Goal: Task Accomplishment & Management: Manage account settings

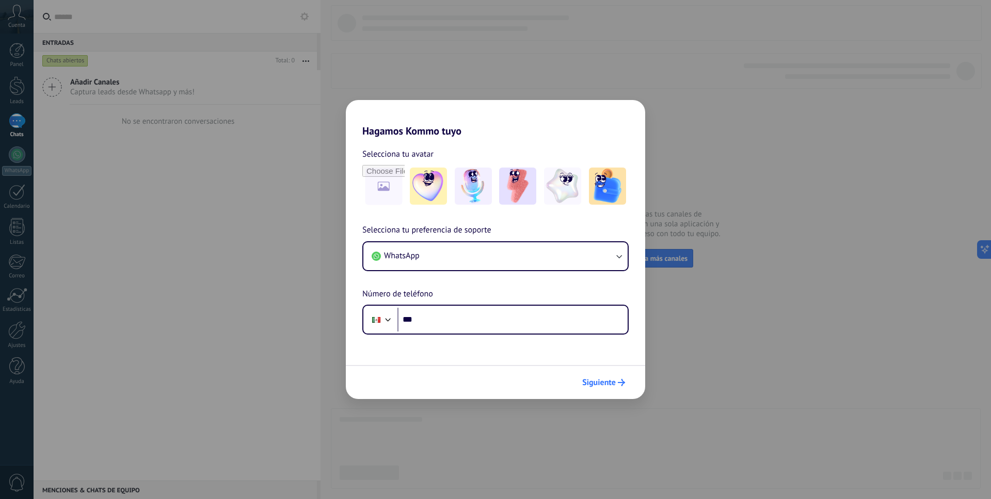
click at [623, 390] on button "Siguiente" at bounding box center [603, 383] width 52 height 18
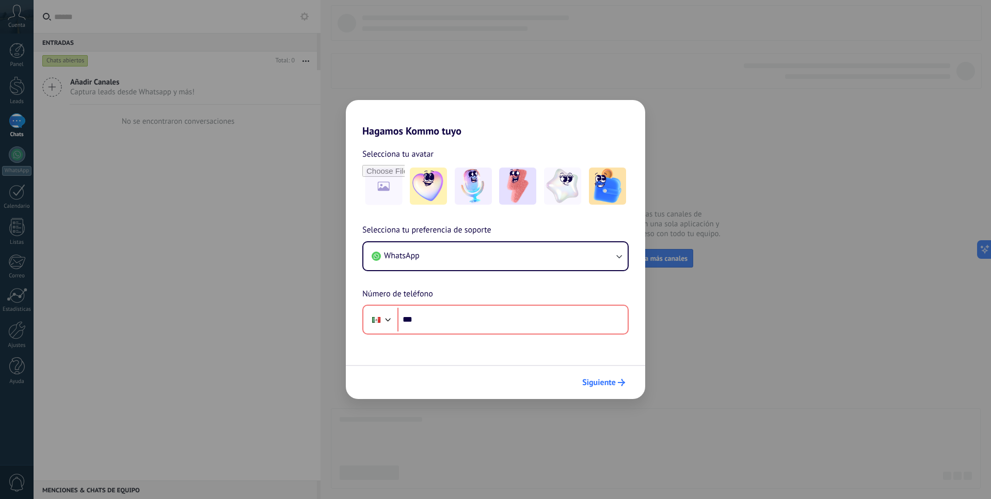
click at [622, 387] on button "Siguiente" at bounding box center [603, 383] width 52 height 18
click at [621, 384] on icon "submit" at bounding box center [621, 382] width 7 height 7
click at [715, 323] on div "Hagamos Kommo tuyo Selecciona tu avatar Selecciona tu preferencia de soporte Wh…" at bounding box center [495, 249] width 991 height 499
click at [715, 321] on div "Hagamos Kommo tuyo Selecciona tu avatar Selecciona tu preferencia de soporte Wh…" at bounding box center [495, 249] width 991 height 499
click at [715, 320] on div "Hagamos Kommo tuyo Selecciona tu avatar Selecciona tu preferencia de soporte Wh…" at bounding box center [495, 249] width 991 height 499
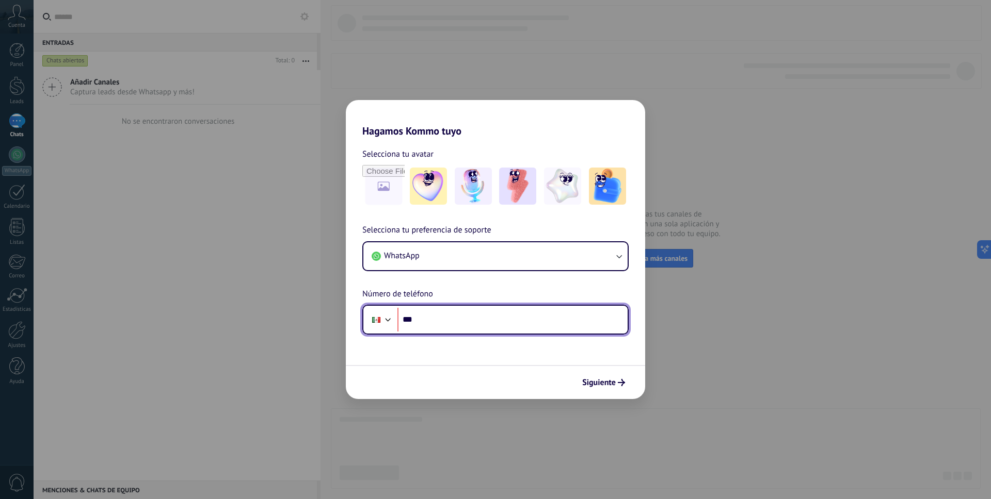
click at [557, 317] on input "***" at bounding box center [512, 320] width 230 height 24
paste input "**********"
type input "**********"
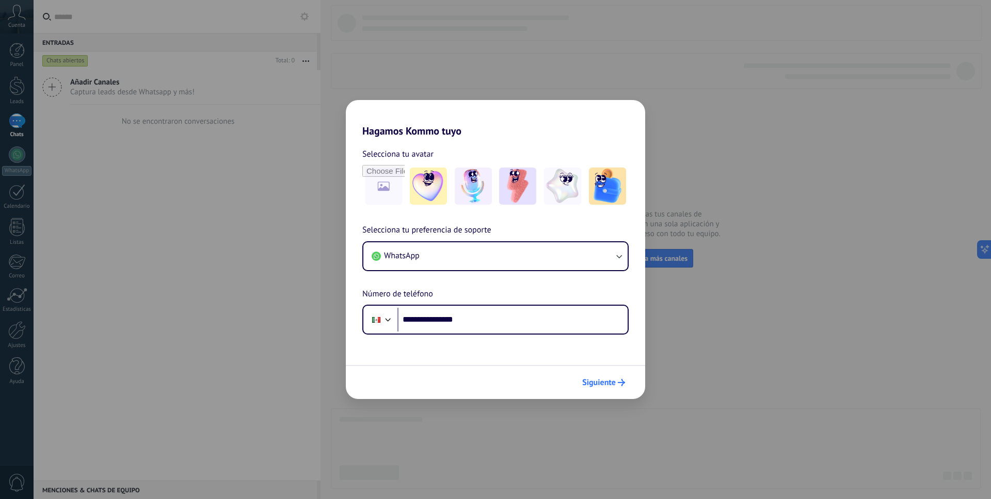
click at [596, 384] on span "Siguiente" at bounding box center [599, 382] width 34 height 7
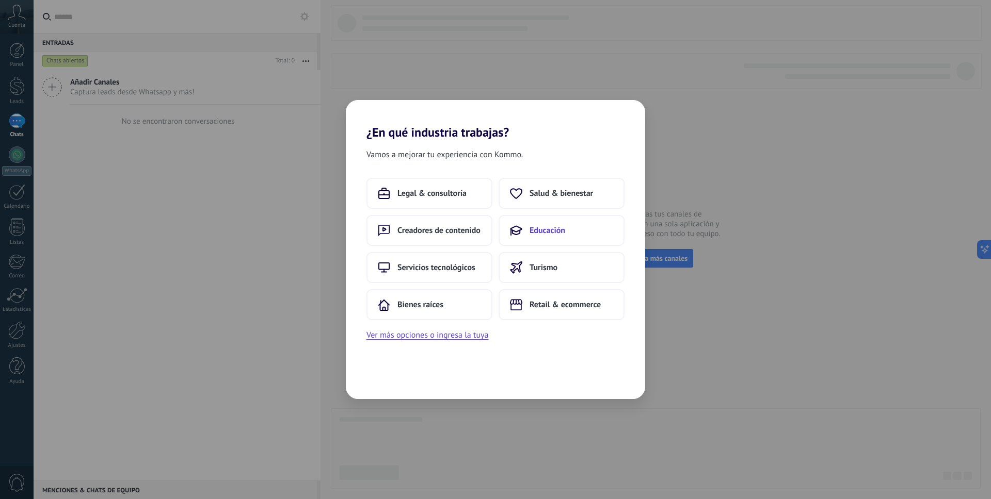
click at [556, 231] on span "Educación" at bounding box center [547, 230] width 36 height 10
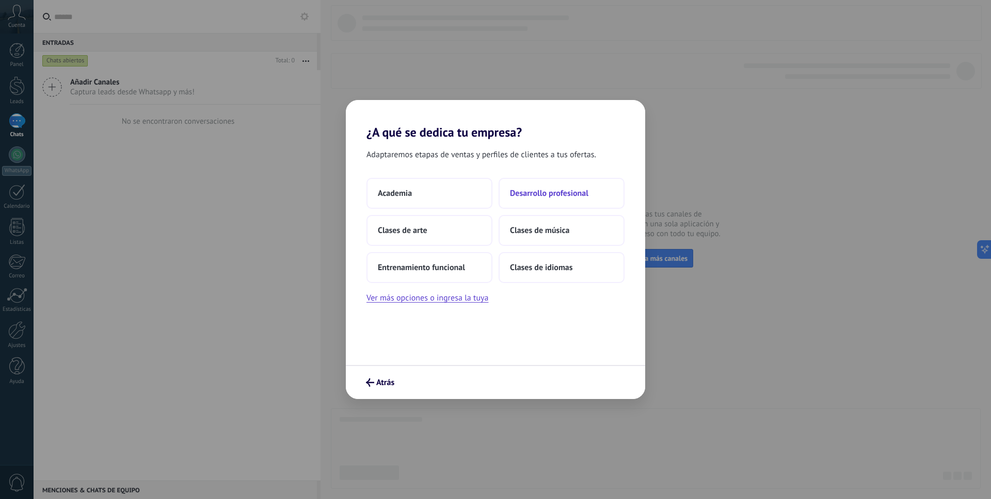
click at [500, 200] on button "Desarrollo profesional" at bounding box center [561, 193] width 126 height 31
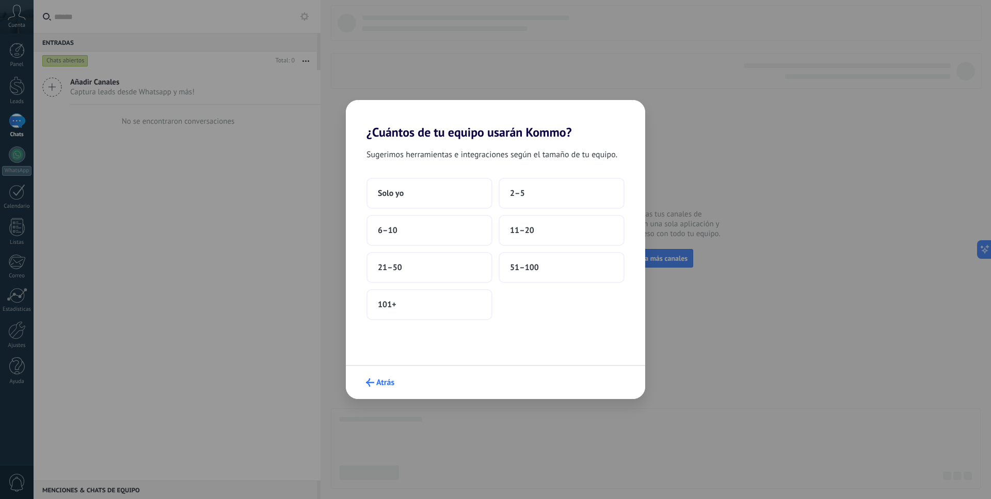
click at [385, 385] on span "Atrás" at bounding box center [385, 382] width 18 height 7
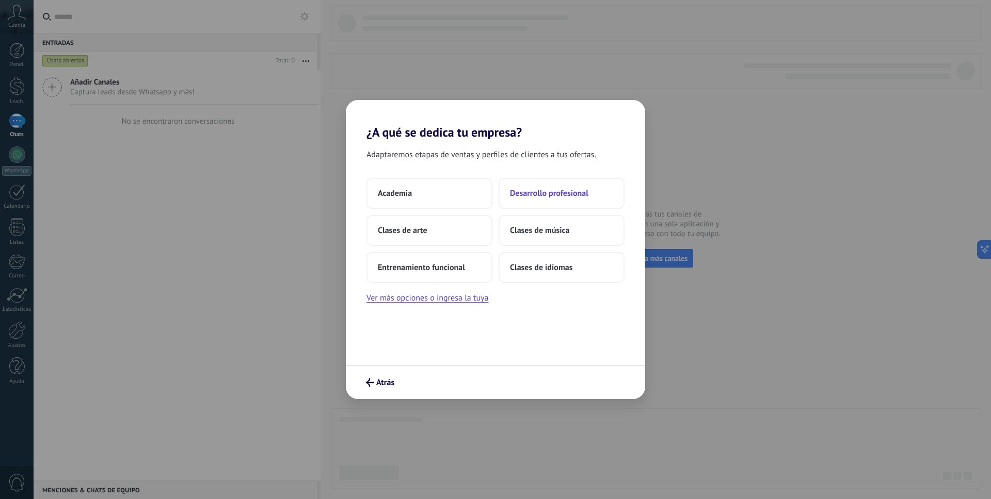
click at [523, 198] on span "Desarrollo profesional" at bounding box center [549, 193] width 78 height 10
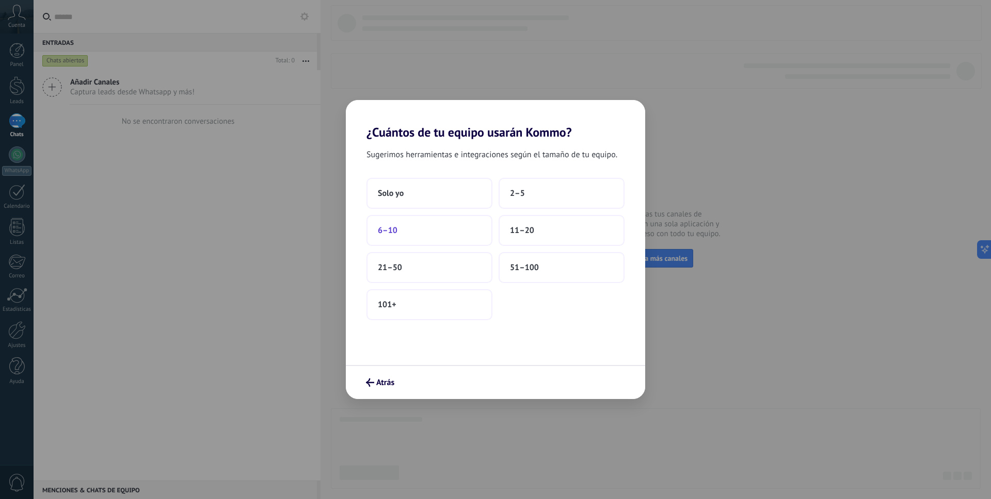
click at [457, 228] on button "6–10" at bounding box center [429, 230] width 126 height 31
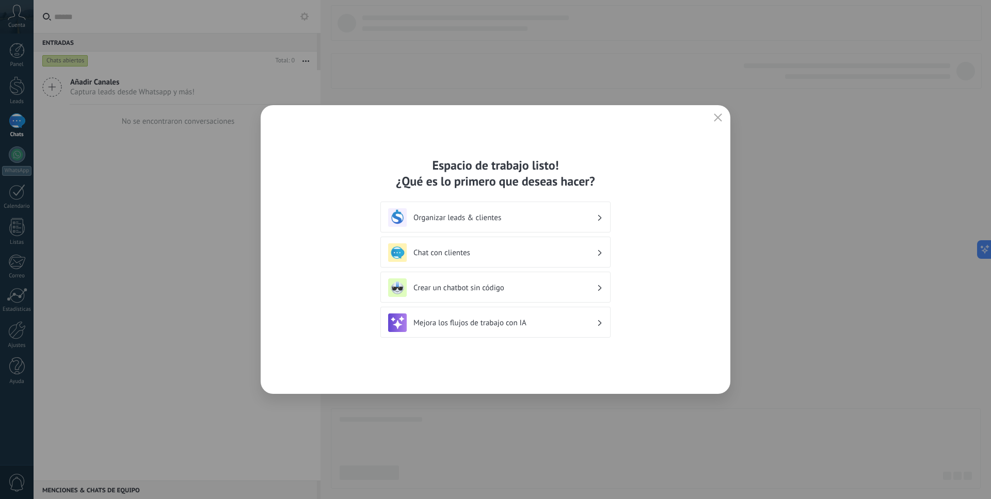
click at [476, 221] on h3 "Organizar leads & clientes" at bounding box center [504, 218] width 183 height 10
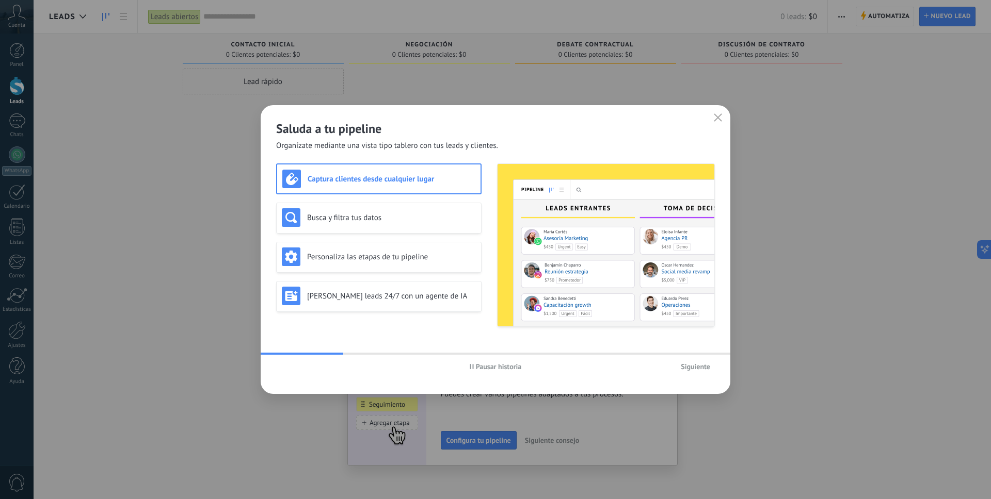
click at [706, 368] on span "Siguiente" at bounding box center [695, 366] width 29 height 7
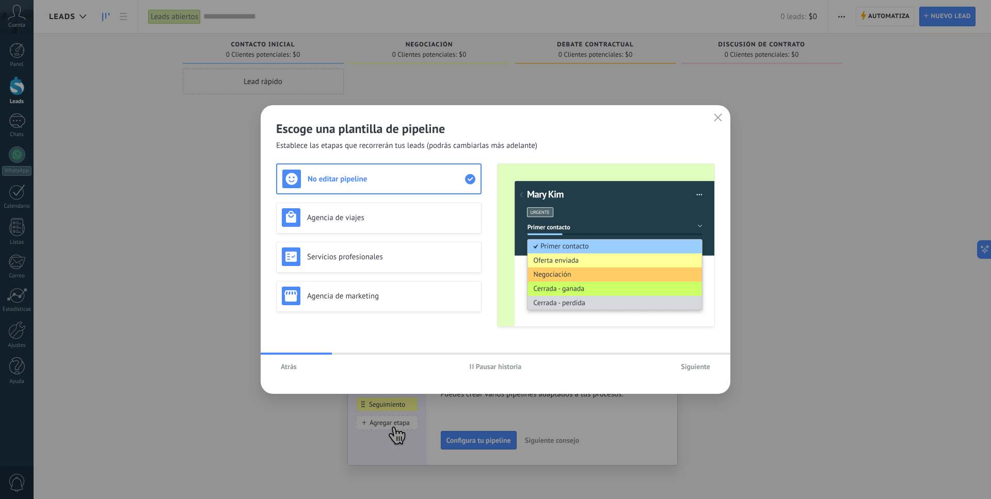
click at [705, 368] on span "Siguiente" at bounding box center [695, 366] width 29 height 7
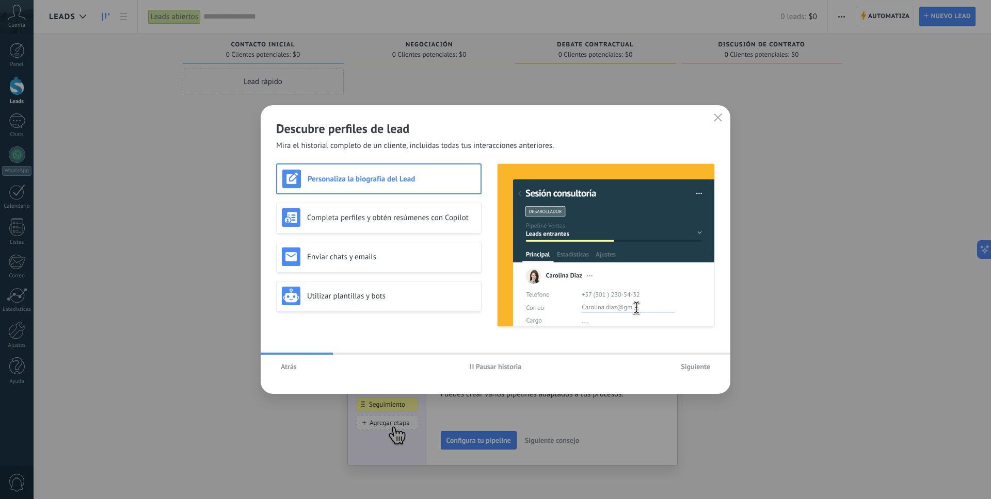
click at [705, 368] on span "Siguiente" at bounding box center [695, 366] width 29 height 7
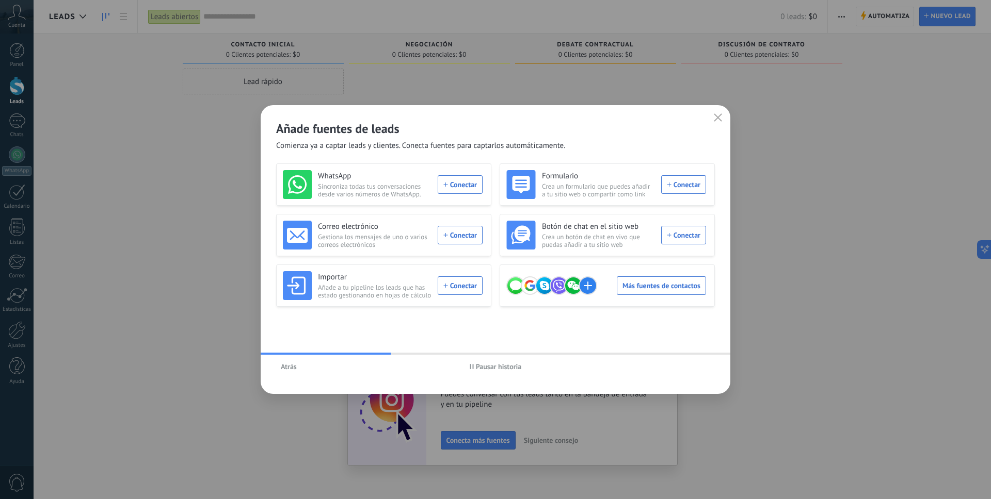
click at [717, 118] on use "button" at bounding box center [718, 118] width 8 height 8
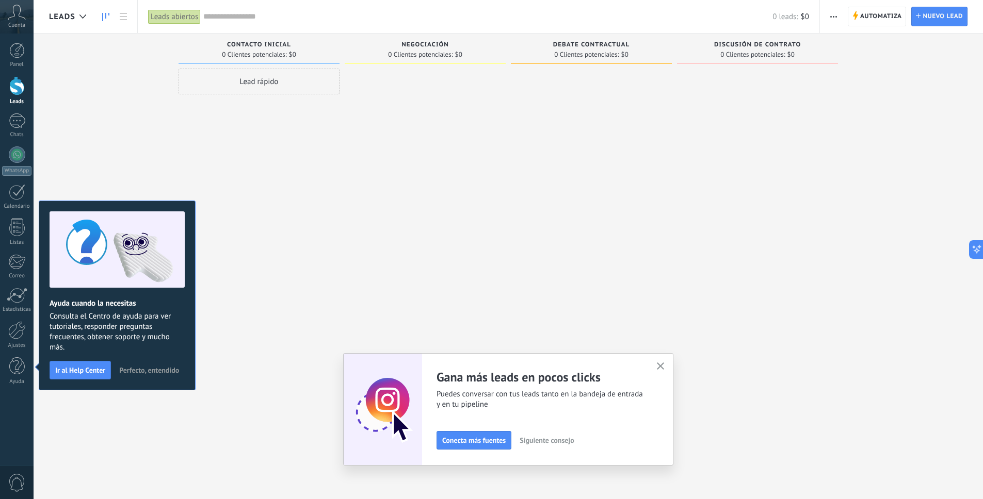
click at [136, 368] on span "Perfecto, entendido" at bounding box center [149, 370] width 60 height 7
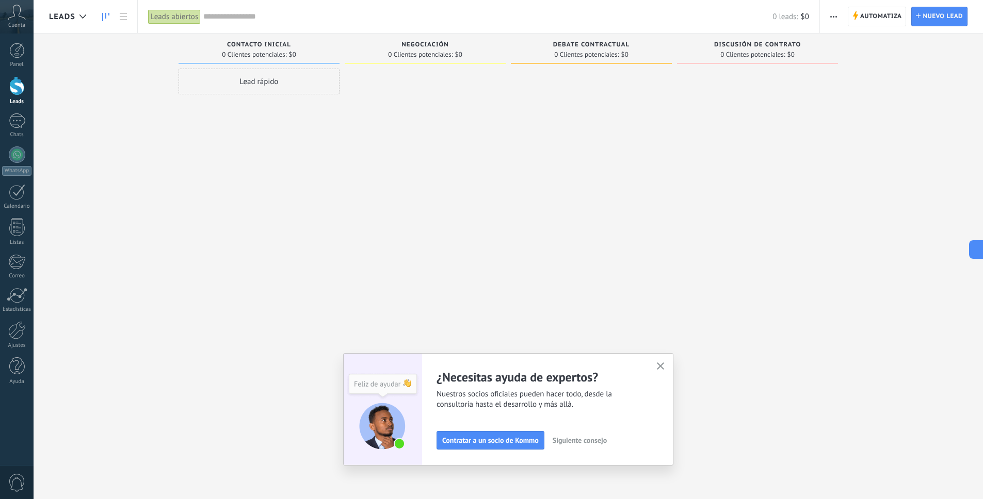
click at [665, 365] on icon "button" at bounding box center [661, 367] width 8 height 8
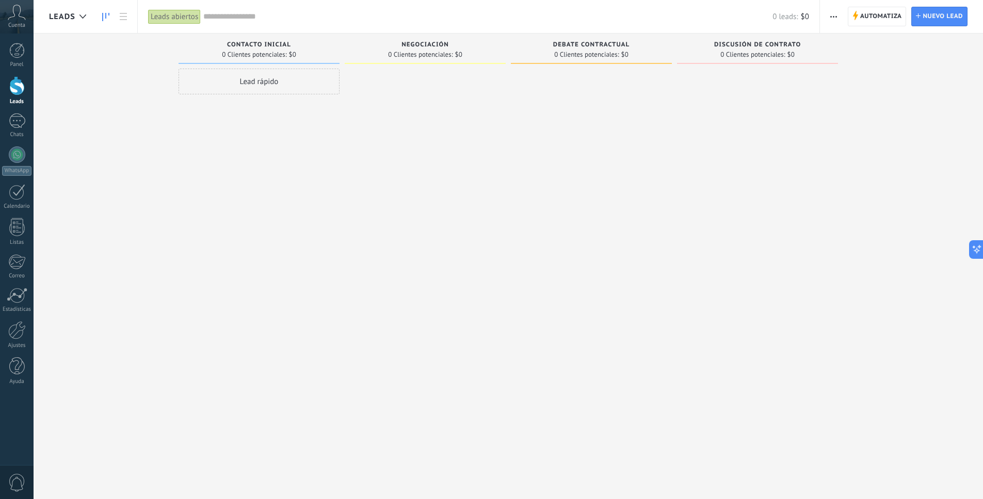
click at [64, 13] on span "Leads" at bounding box center [62, 17] width 26 height 10
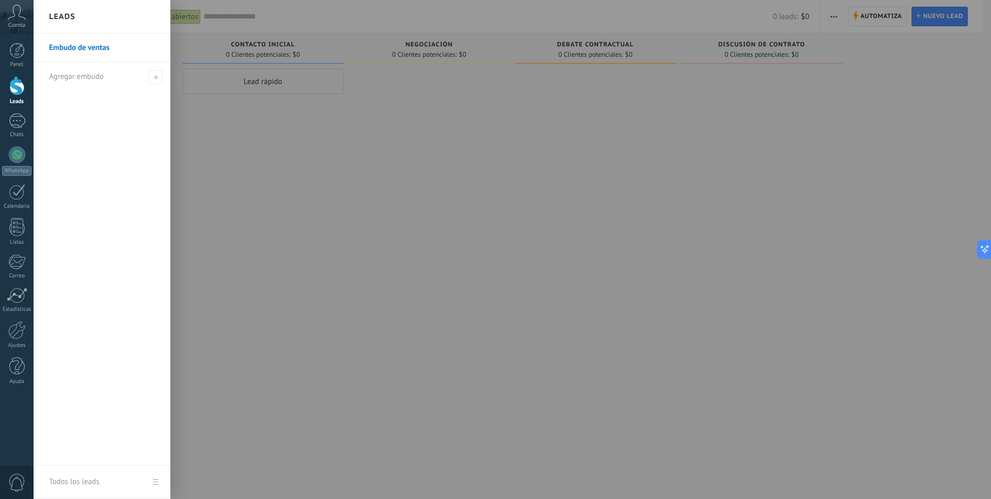
click at [227, 143] on div at bounding box center [529, 249] width 991 height 499
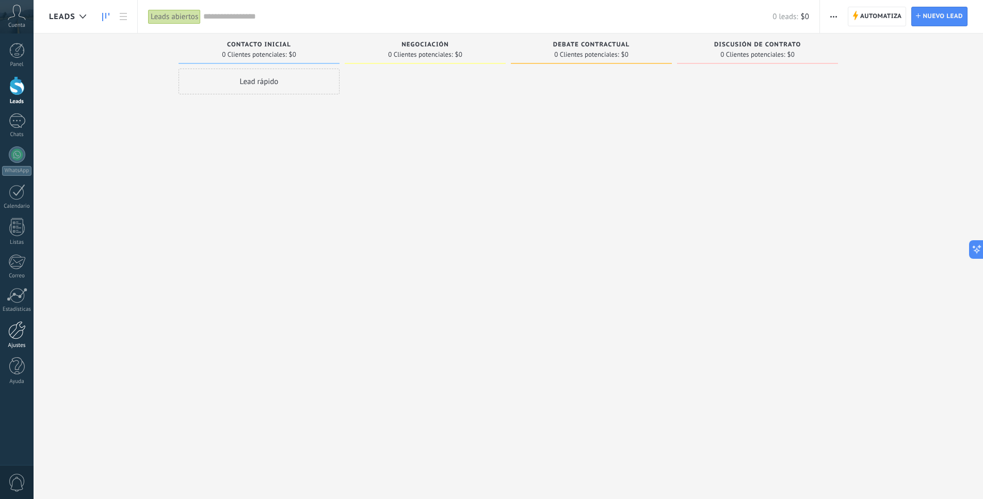
click at [19, 321] on div at bounding box center [17, 330] width 18 height 18
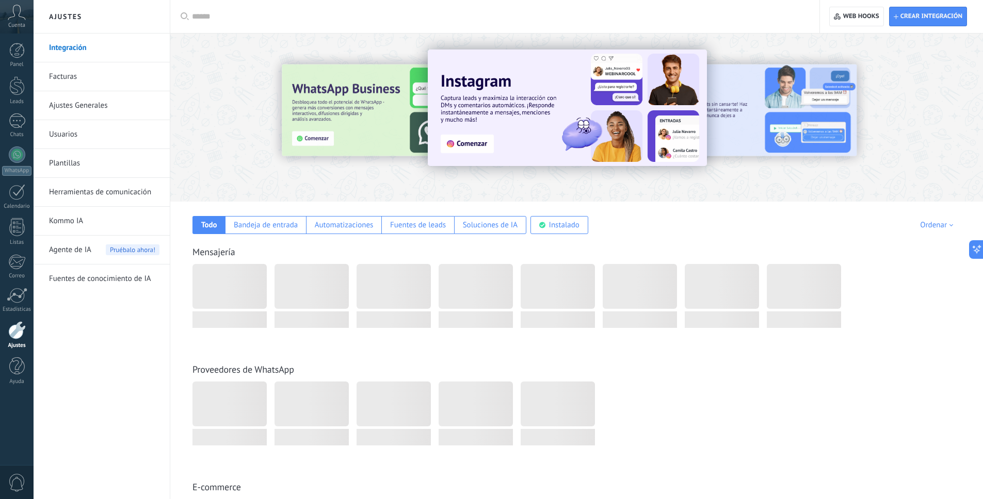
click at [87, 126] on link "Usuarios" at bounding box center [104, 134] width 110 height 29
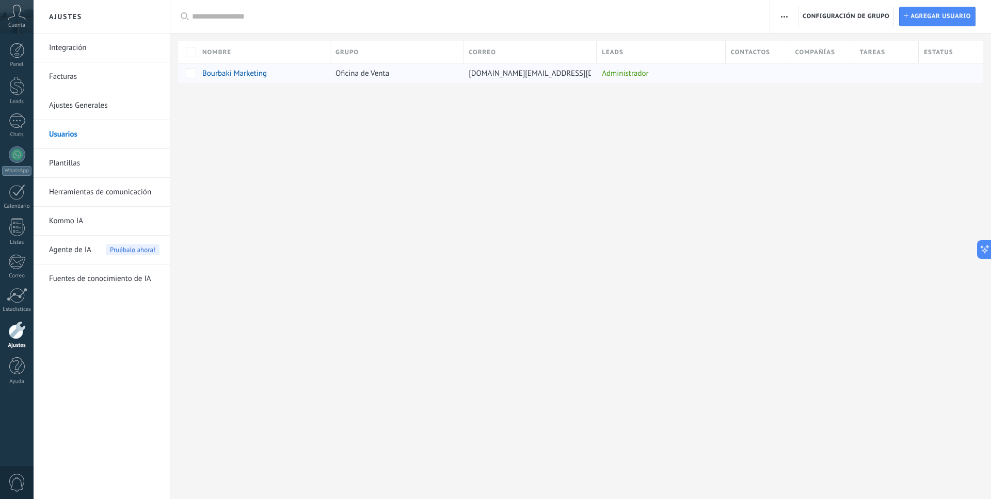
click at [243, 72] on span "Bourbaki Marketing" at bounding box center [234, 74] width 65 height 10
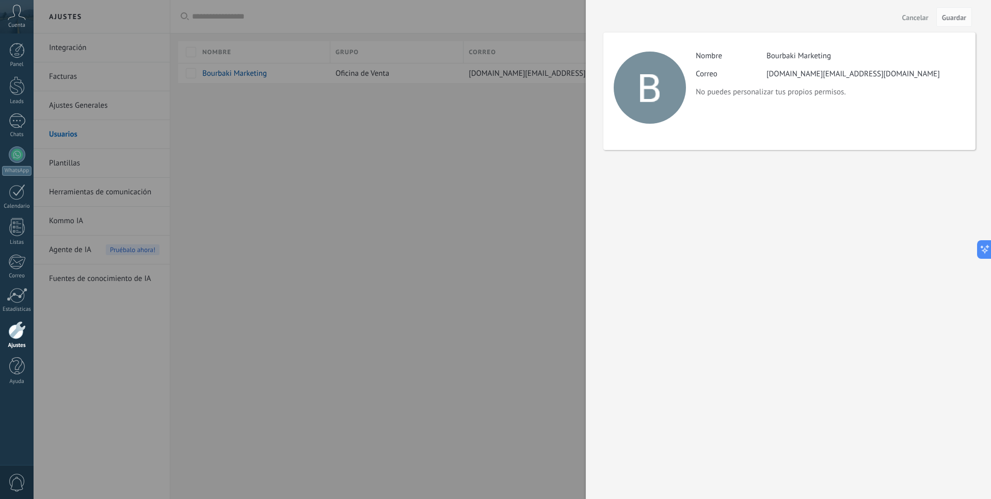
click at [494, 102] on div at bounding box center [495, 249] width 991 height 499
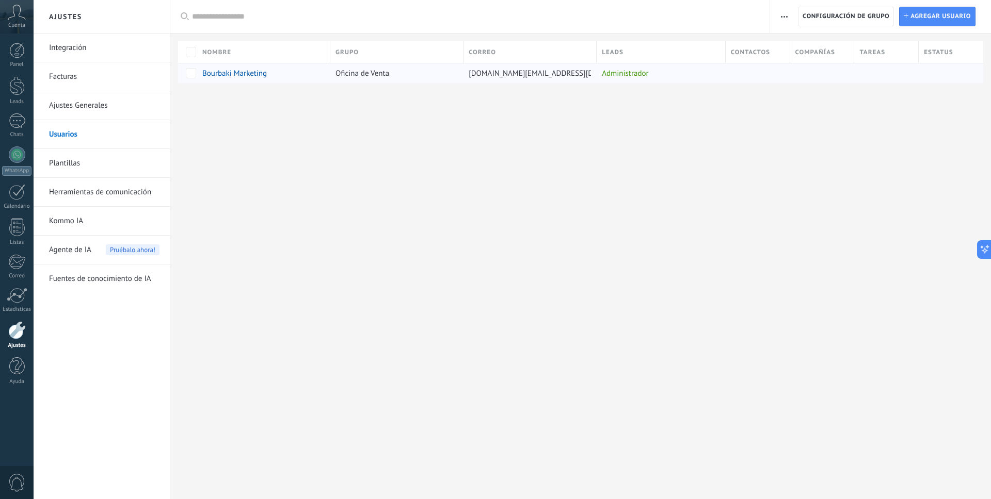
click at [235, 72] on span "Bourbaki Marketing" at bounding box center [234, 74] width 65 height 10
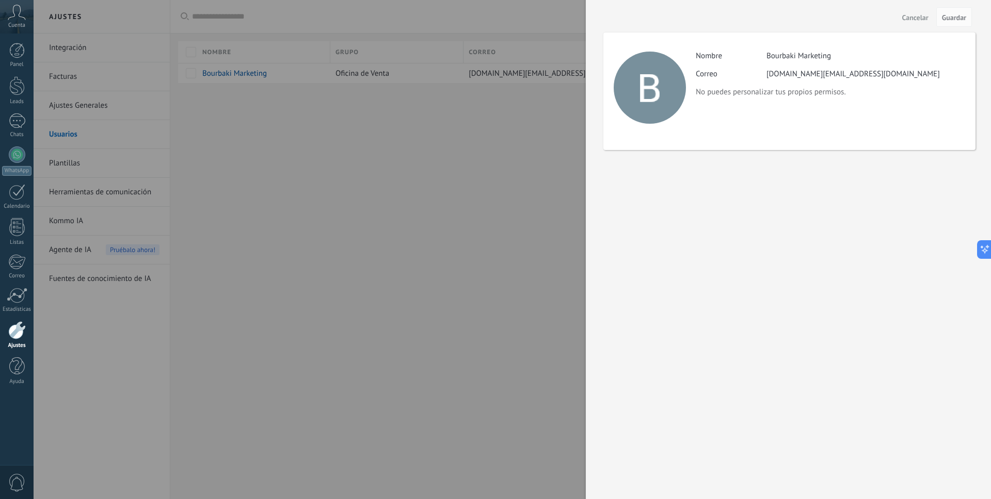
drag, startPoint x: 687, startPoint y: 69, endPoint x: 630, endPoint y: 71, distance: 57.8
click at [687, 69] on div "Actividad Nombre Bourbaki Marketing Correo [DOMAIN_NAME][EMAIL_ADDRESS][DOMAIN_…" at bounding box center [789, 92] width 372 height 118
click at [203, 73] on div at bounding box center [495, 249] width 991 height 499
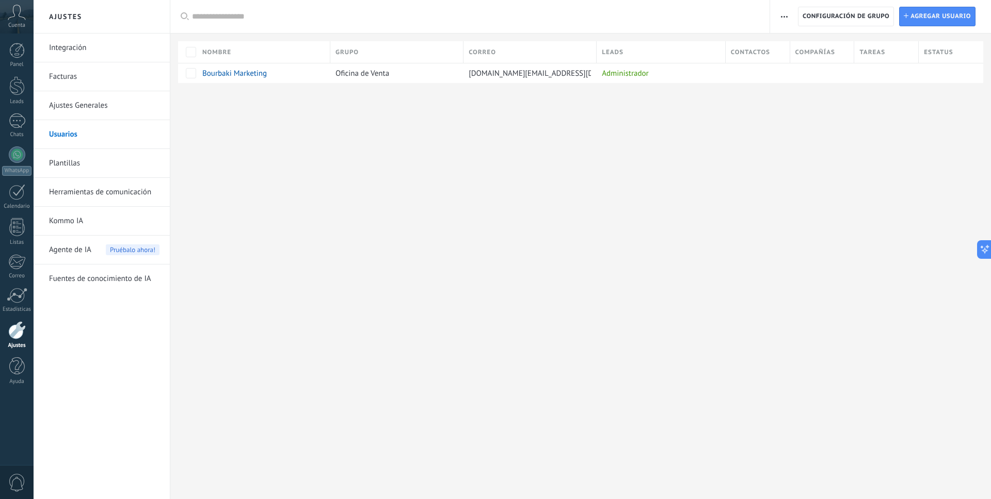
click at [11, 15] on icon at bounding box center [17, 12] width 18 height 15
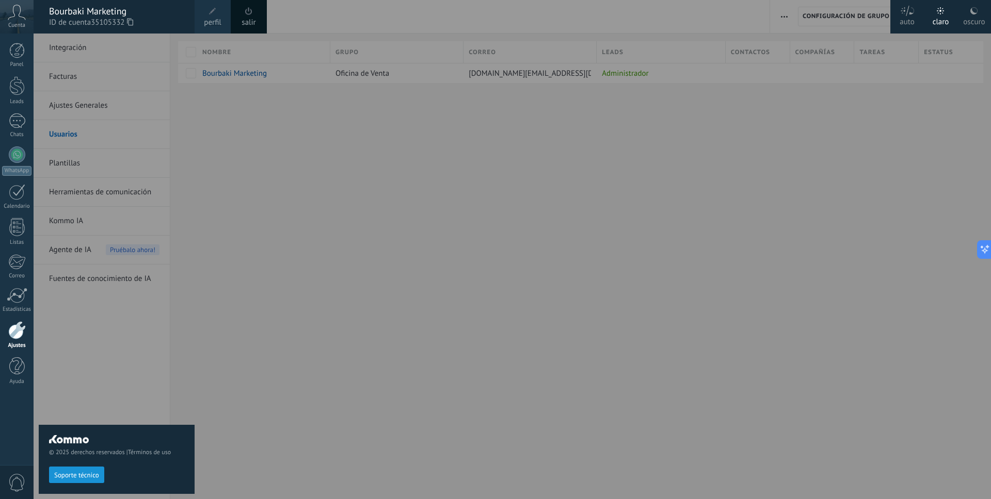
click at [214, 12] on span at bounding box center [212, 11] width 7 height 7
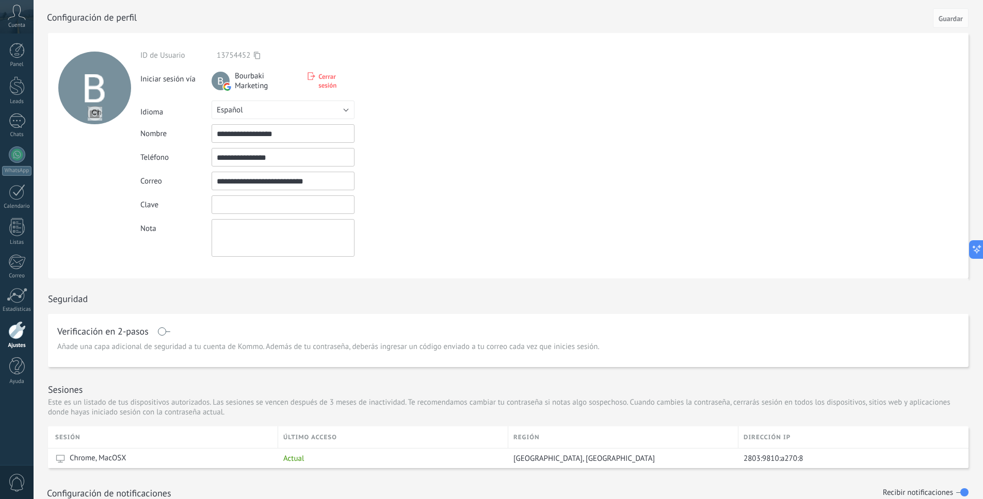
click at [248, 211] on input "textbox" at bounding box center [283, 205] width 143 height 19
paste input "**********"
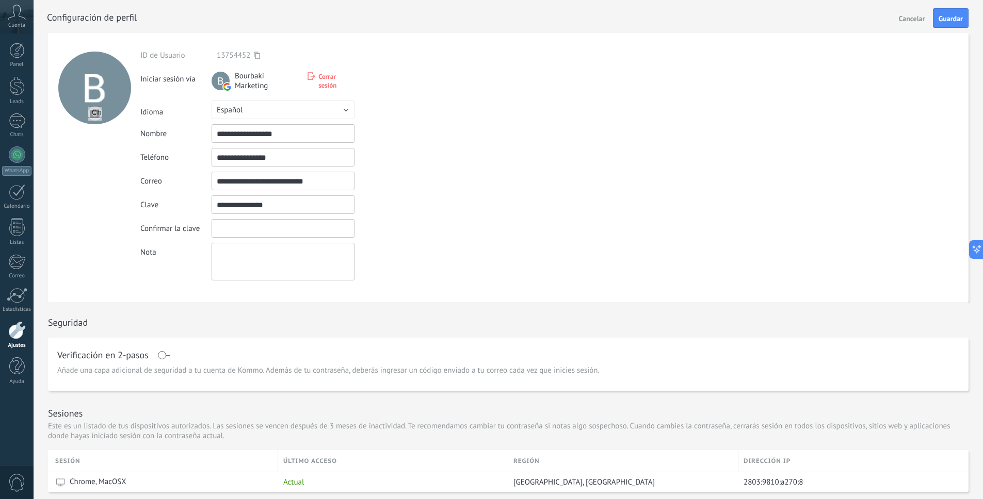
type input "**********"
click at [257, 224] on input "textbox" at bounding box center [283, 228] width 143 height 19
paste input "**********"
type input "**********"
click at [953, 26] on button "Guardar" at bounding box center [951, 18] width 36 height 20
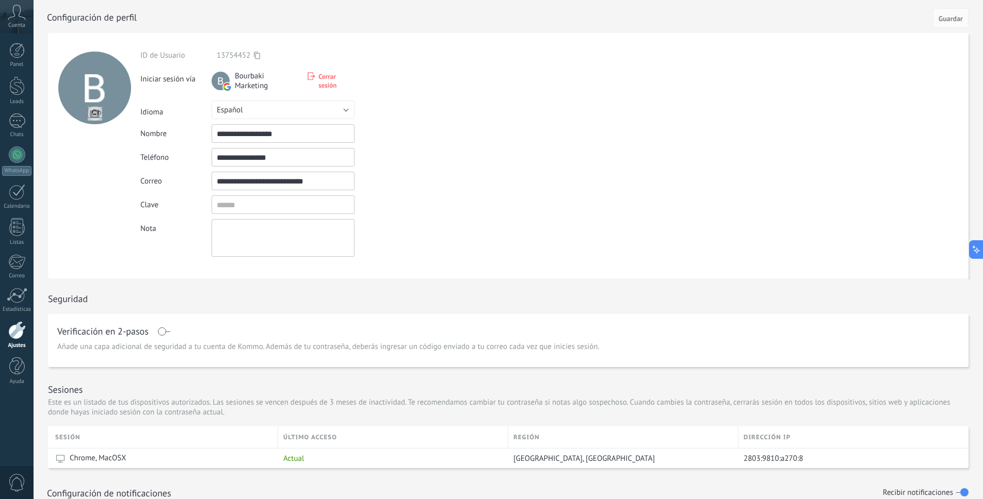
click at [285, 143] on input "**********" at bounding box center [283, 133] width 143 height 19
click at [324, 90] on div "Bourbaki Marketing Cerrar sesión" at bounding box center [283, 81] width 143 height 20
click at [325, 87] on span "Cerrar sesión" at bounding box center [336, 81] width 36 height 18
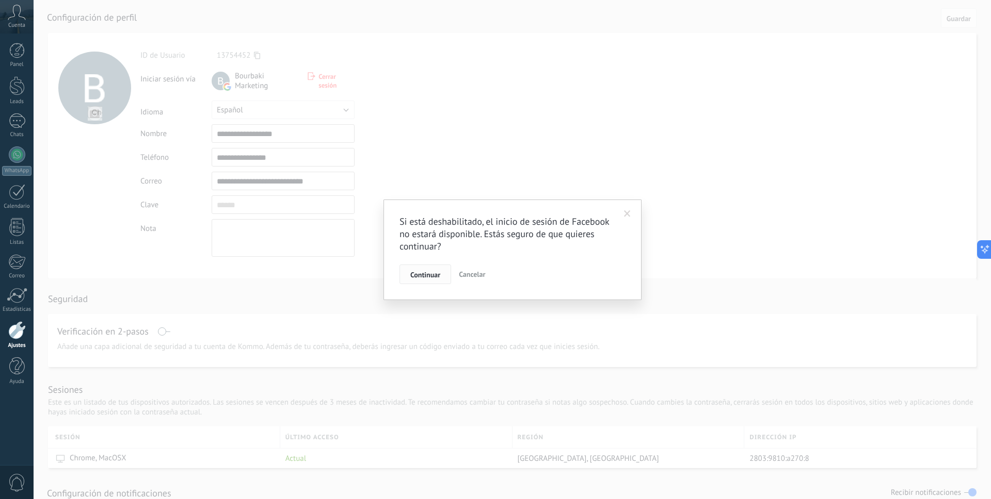
click at [436, 271] on span "Continuar" at bounding box center [425, 274] width 30 height 7
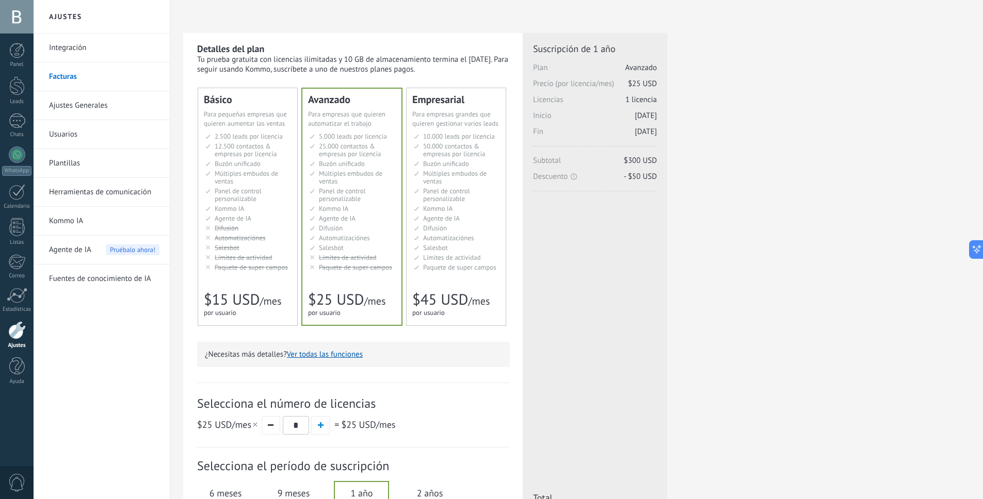
click at [28, 20] on div at bounding box center [17, 17] width 34 height 34
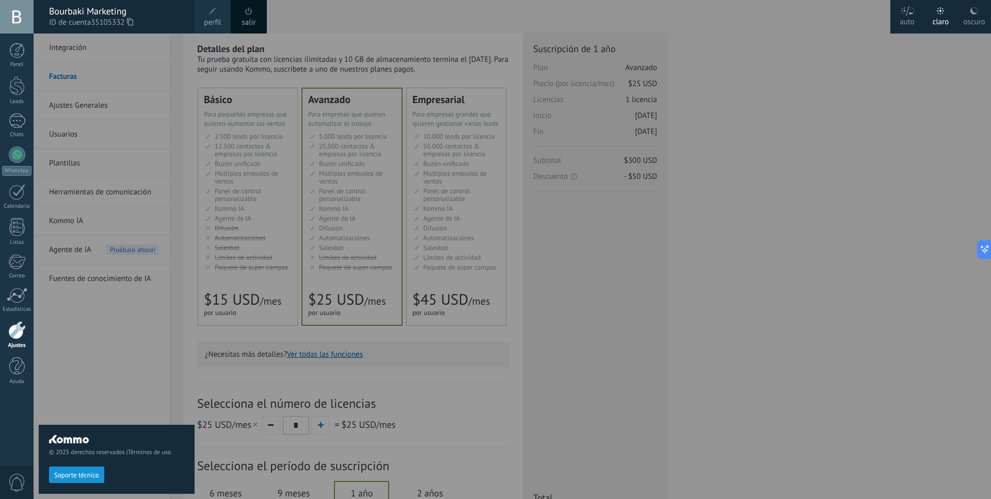
click at [252, 11] on span at bounding box center [248, 11] width 7 height 8
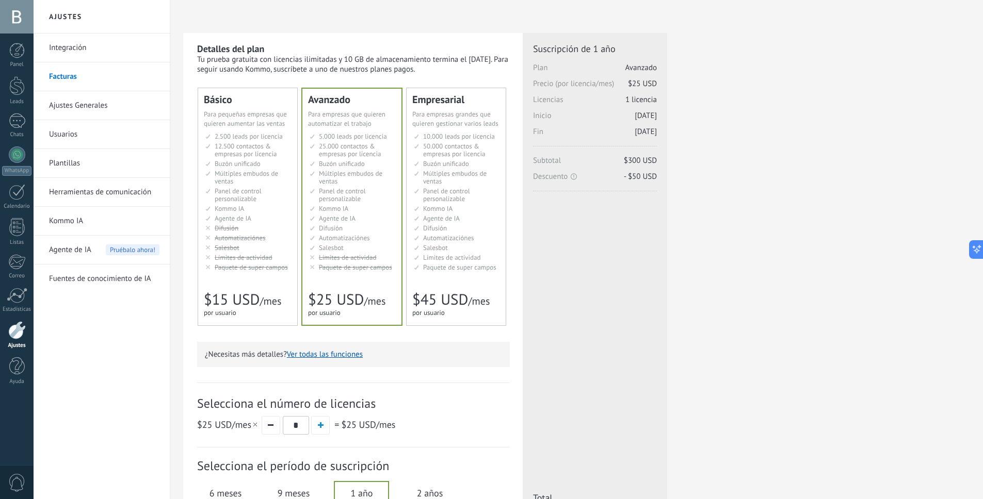
click at [6, 12] on div at bounding box center [17, 17] width 34 height 34
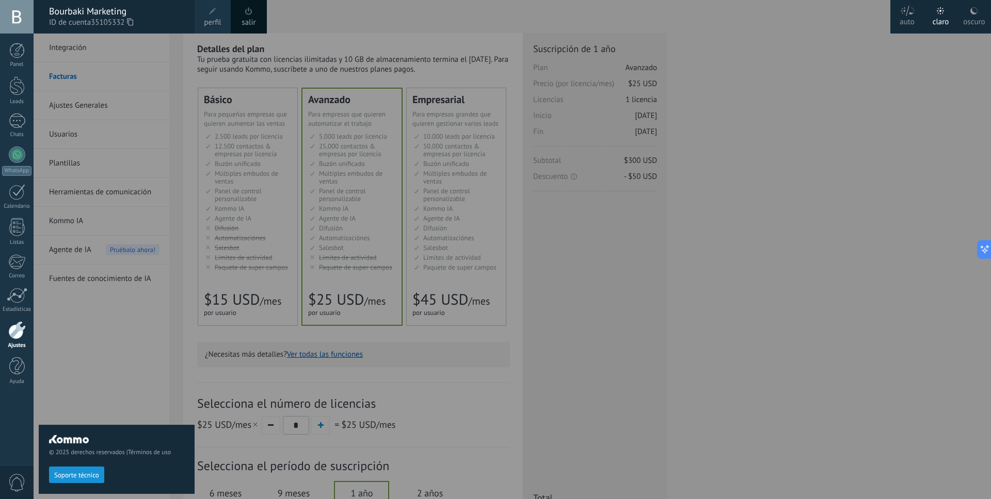
click at [27, 70] on div "Panel Leads Chats WhatsApp Clientes" at bounding box center [17, 219] width 34 height 353
click at [20, 104] on div "Leads" at bounding box center [17, 102] width 30 height 7
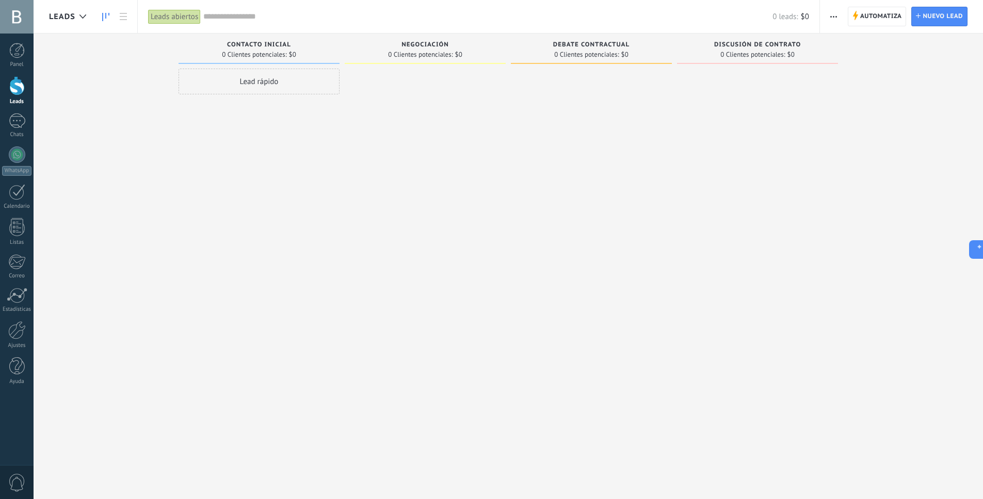
scroll to position [1, 0]
